Goal: Book appointment/travel/reservation

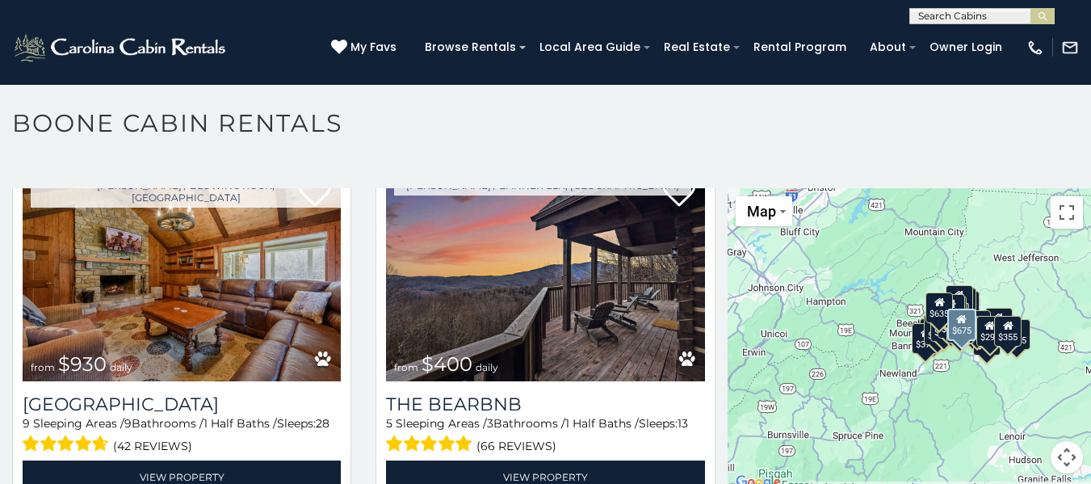
scroll to position [1534, 0]
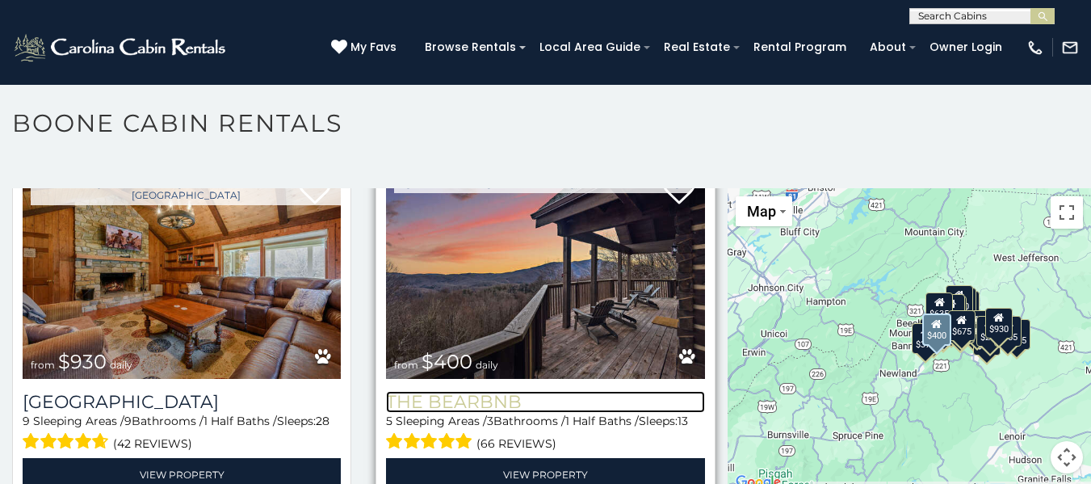
click at [434, 391] on h3 "The Bearbnb" at bounding box center [545, 402] width 318 height 22
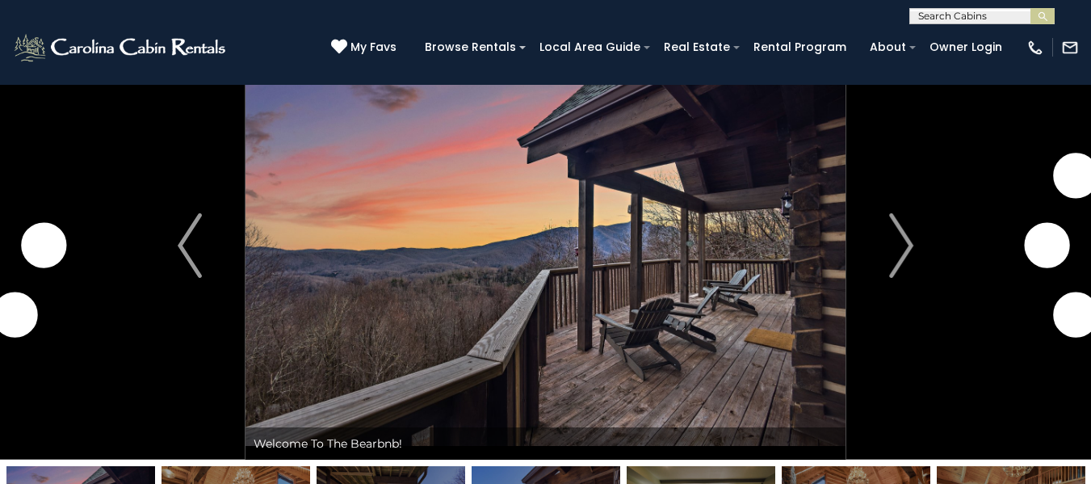
scroll to position [81, 0]
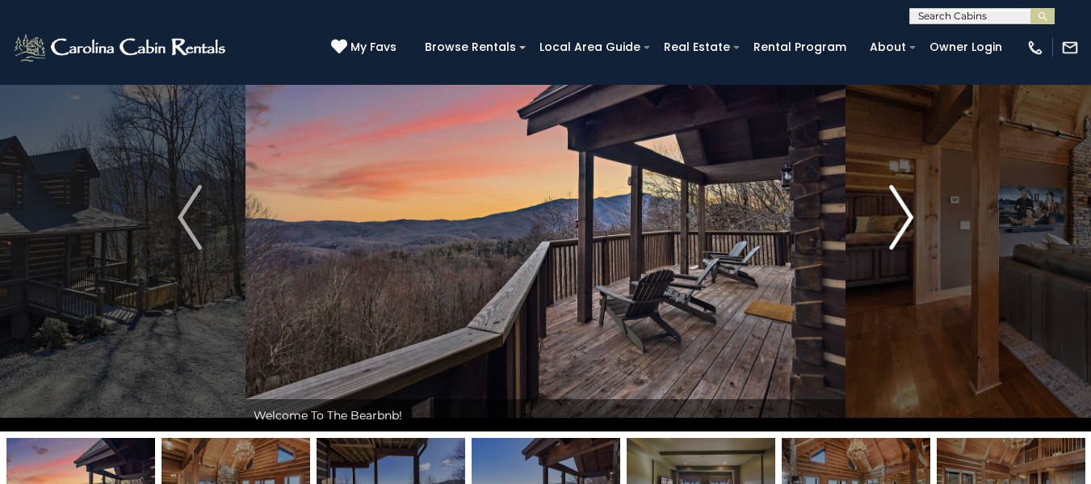
click at [904, 210] on img "Next" at bounding box center [901, 217] width 24 height 65
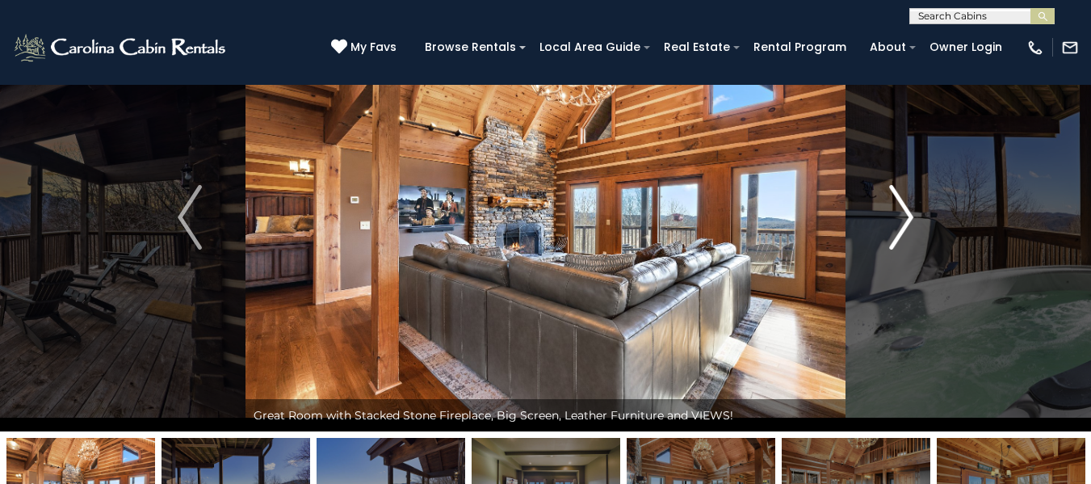
click at [904, 210] on img "Next" at bounding box center [901, 217] width 24 height 65
